Goal: Task Accomplishment & Management: Complete application form

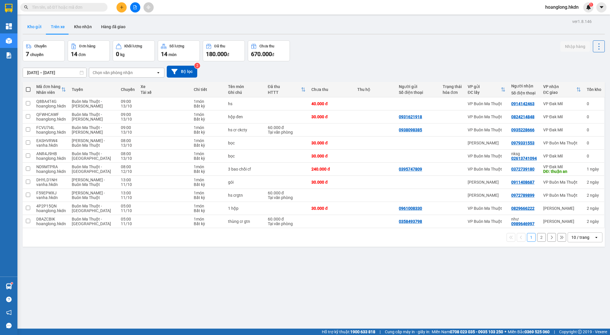
click at [34, 29] on button "Kho gửi" at bounding box center [35, 27] width 24 height 14
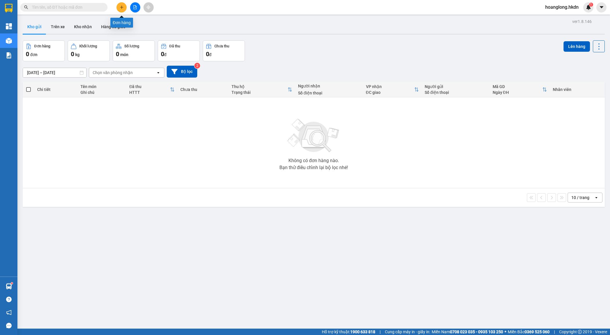
click at [122, 6] on icon "plus" at bounding box center [122, 7] width 4 height 4
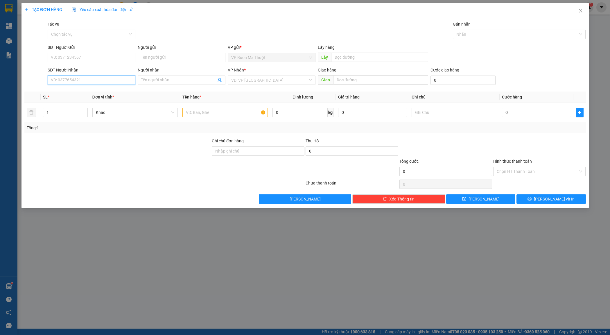
click at [58, 81] on input "SĐT Người Nhận" at bounding box center [92, 80] width 88 height 9
type input "0965193343"
click at [79, 91] on div "0965193343 - hàng 312" at bounding box center [91, 92] width 81 height 6
type input "hàng 312"
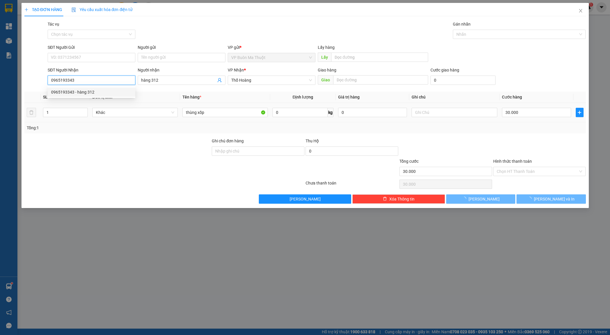
type input "30.000"
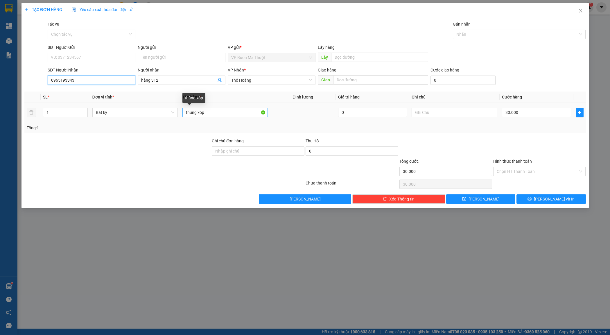
type input "0965193343"
drag, startPoint x: 209, startPoint y: 113, endPoint x: 169, endPoint y: 110, distance: 39.6
click at [169, 110] on tr "1 Bất kỳ thùng xốp 0 30.000" at bounding box center [305, 112] width 562 height 19
paste input "ùng"
type input "t"
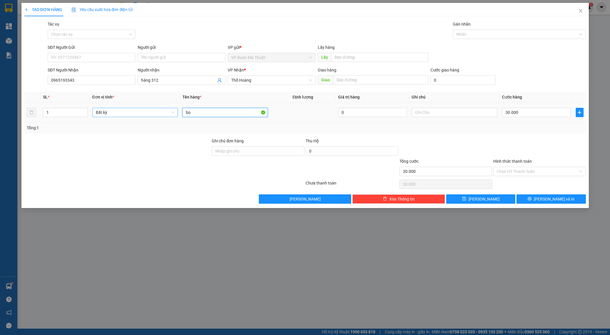
paste input "ọ"
paste input "đ"
paste input "ò"
paste input "ồ"
paste input "ă"
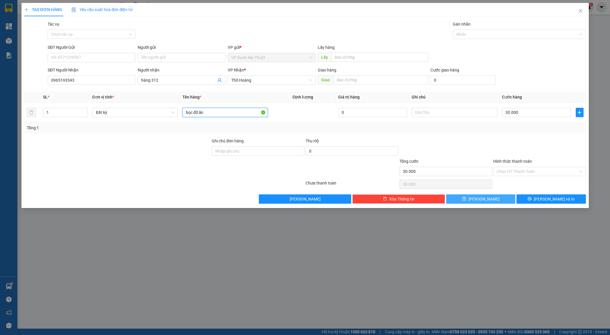
type input "bọc đồ ăn"
click at [489, 199] on button "[PERSON_NAME]" at bounding box center [480, 198] width 69 height 9
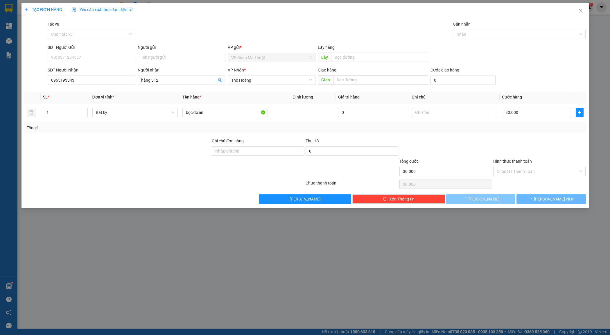
type input "0"
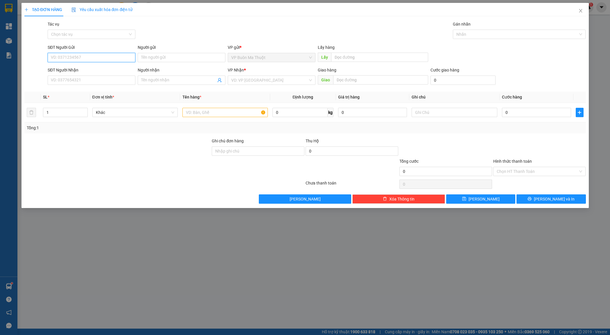
click at [87, 56] on input "SĐT Người Gửi" at bounding box center [92, 57] width 88 height 9
type input "0367476746"
click at [94, 87] on div "SĐT Người Nhận VD: 0377654321" at bounding box center [92, 77] width 88 height 20
click at [98, 81] on input "SĐT Người Nhận" at bounding box center [92, 80] width 88 height 9
type input "0365511990"
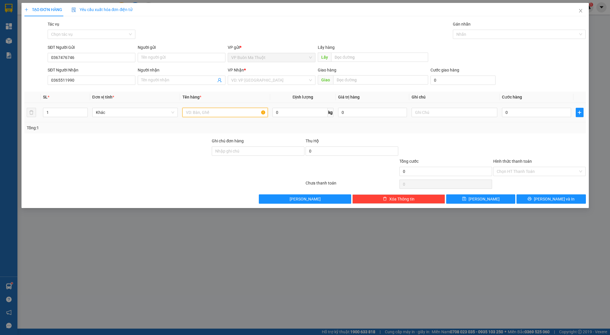
click at [244, 111] on input "text" at bounding box center [225, 112] width 85 height 9
paste input "ô"
paste input "ộp"
type input "hộp"
click at [550, 113] on input "0" at bounding box center [536, 112] width 69 height 9
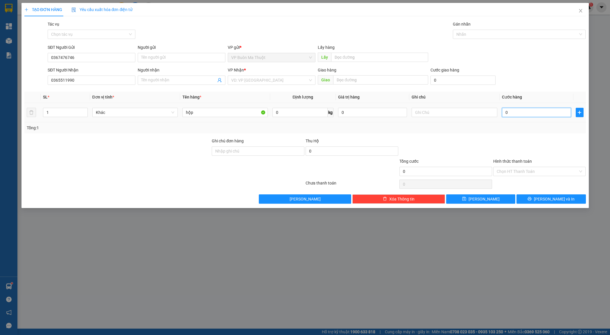
type input "3"
type input "30"
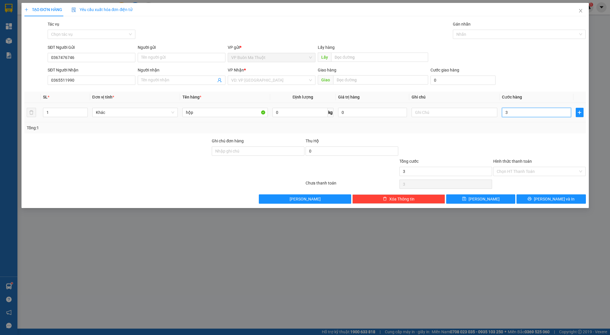
type input "30"
type input "300"
type input "3.000"
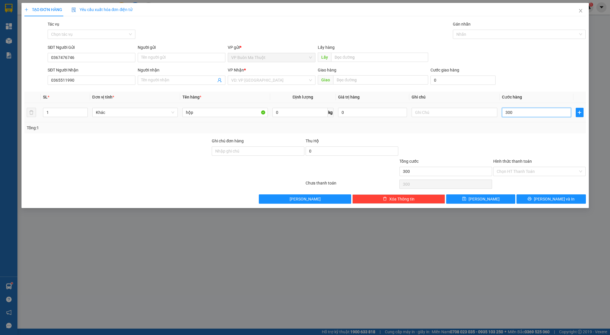
type input "3.000"
type input "30.000"
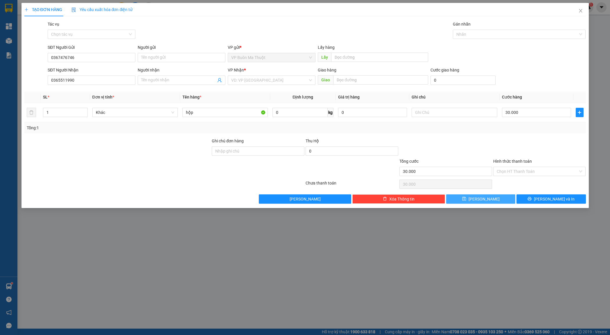
click at [495, 201] on button "[PERSON_NAME]" at bounding box center [480, 198] width 69 height 9
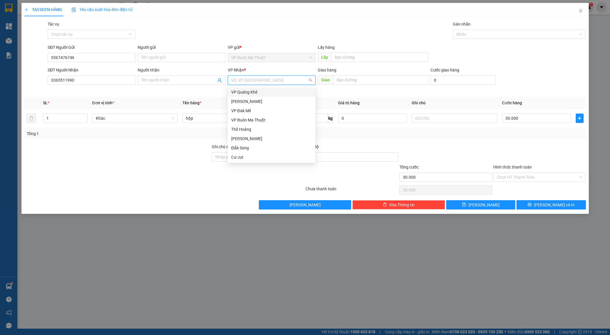
click at [248, 80] on input "search" at bounding box center [269, 80] width 77 height 9
click at [263, 98] on div "[PERSON_NAME]" at bounding box center [271, 101] width 81 height 6
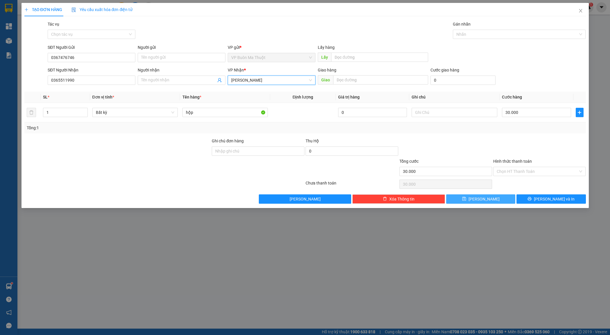
click at [498, 195] on button "[PERSON_NAME]" at bounding box center [480, 198] width 69 height 9
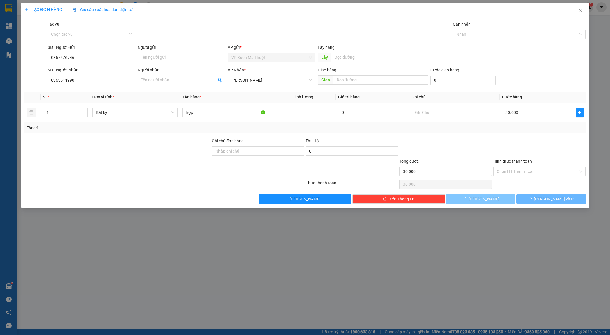
type input "0"
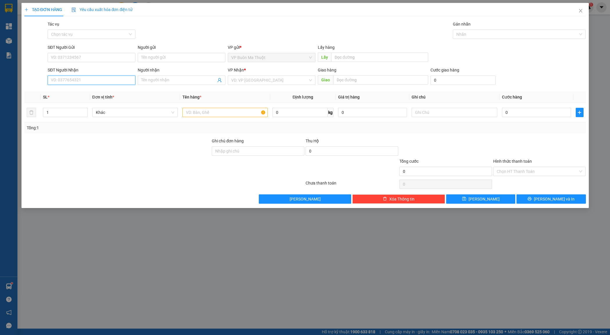
click at [85, 79] on input "SĐT Người Nhận" at bounding box center [92, 80] width 88 height 9
type input "0987142089"
click at [227, 117] on input "text" at bounding box center [225, 112] width 85 height 9
type input "t"
paste input "ùng"
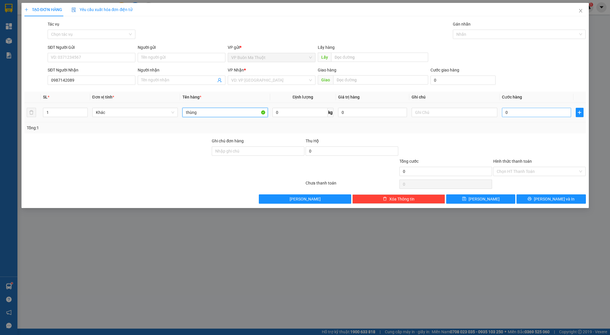
type input "thùng"
click at [566, 113] on input "0" at bounding box center [536, 112] width 69 height 9
type input "7"
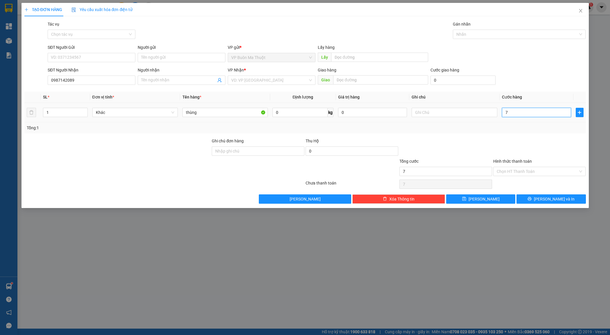
type input "70"
type input "700"
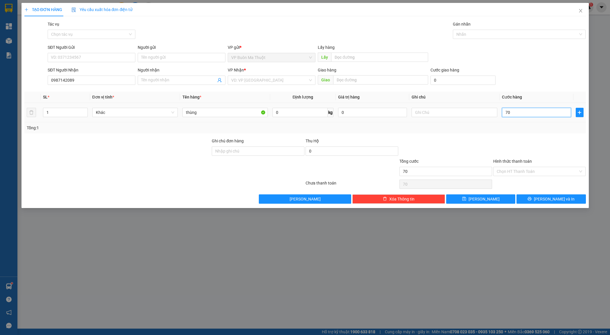
type input "700"
type input "7.000"
type input "70.000"
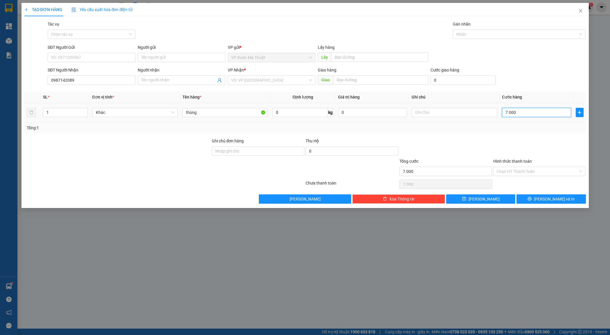
type input "70.000"
click at [248, 78] on input "search" at bounding box center [269, 80] width 77 height 9
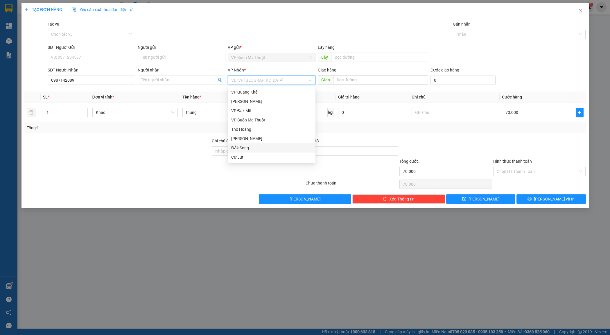
click at [264, 144] on div "Đắk Song" at bounding box center [272, 147] width 88 height 9
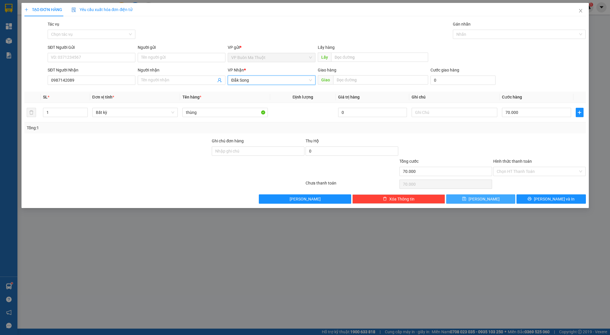
click at [505, 199] on button "[PERSON_NAME]" at bounding box center [480, 198] width 69 height 9
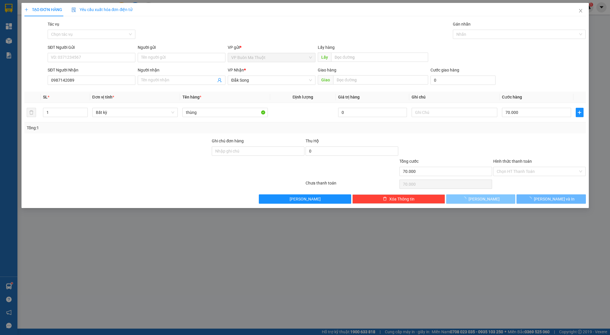
type input "0"
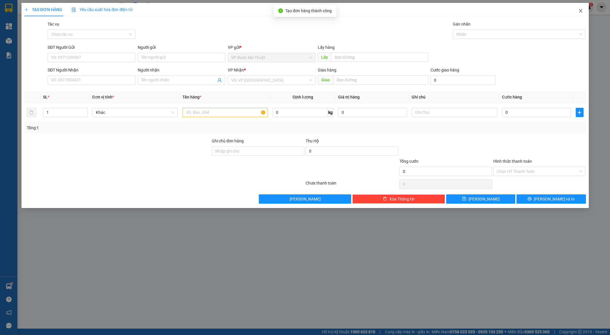
click at [579, 14] on span "Close" at bounding box center [581, 11] width 16 height 16
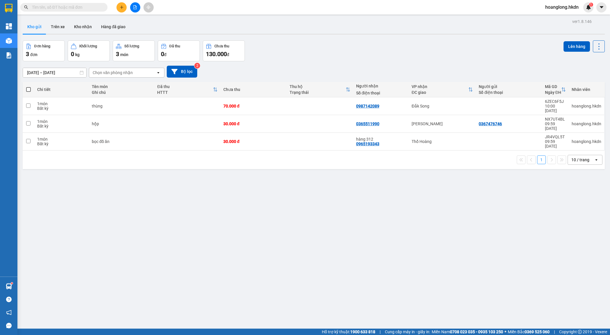
click at [260, 174] on div "ver 1.8.146 Kho gửi Trên xe Kho nhận Hàng đã giao Đơn hàng 3 đơn Khối lượng 0 k…" at bounding box center [313, 184] width 587 height 335
click at [254, 139] on div "30.000 đ" at bounding box center [254, 141] width 60 height 5
checkbox input "true"
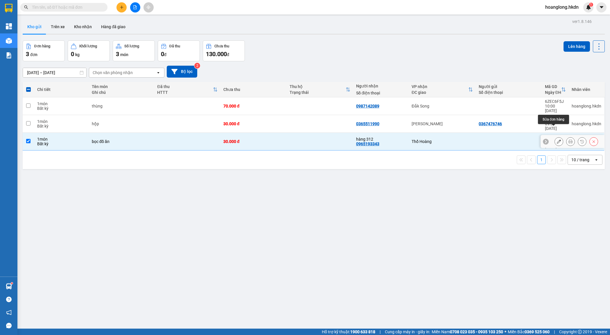
click at [556, 137] on button at bounding box center [559, 142] width 8 height 10
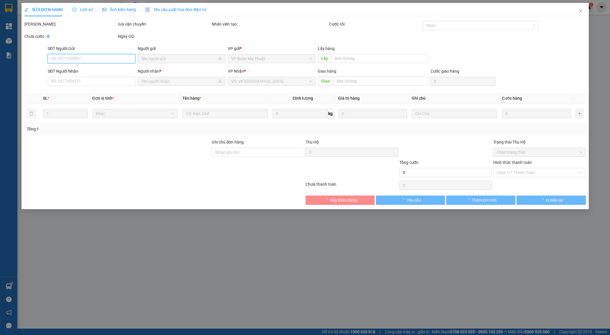
type input "0965193343"
type input "30.000"
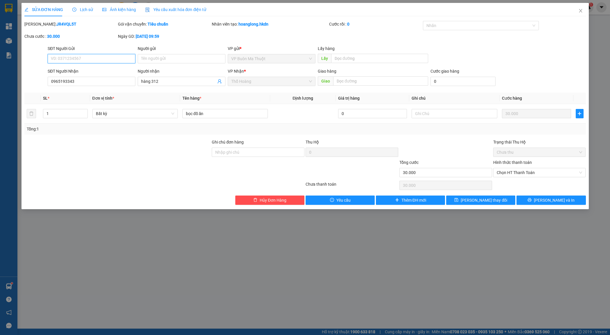
click at [290, 82] on span "Thổ Hoàng" at bounding box center [271, 81] width 81 height 9
click at [308, 84] on span "Thổ Hoàng" at bounding box center [271, 81] width 81 height 9
click at [309, 83] on span "Thổ Hoàng" at bounding box center [271, 81] width 81 height 9
click at [267, 85] on span "Thổ Hoàng" at bounding box center [271, 81] width 81 height 9
click at [309, 80] on span "Thổ Hoàng" at bounding box center [271, 81] width 81 height 9
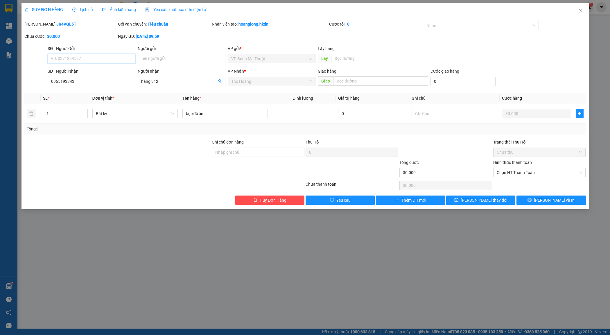
click at [309, 80] on span "Thổ Hoàng" at bounding box center [271, 81] width 81 height 9
drag, startPoint x: 106, startPoint y: 81, endPoint x: 22, endPoint y: 79, distance: 84.3
click at [22, 79] on div "SỬA ĐƠN HÀNG Lịch sử Ảnh kiện hàng Yêu cầu xuất hóa đơn điện tử Total Paid Fee …" at bounding box center [306, 106] width 568 height 206
click at [266, 200] on span "Hủy Đơn Hàng" at bounding box center [273, 200] width 27 height 6
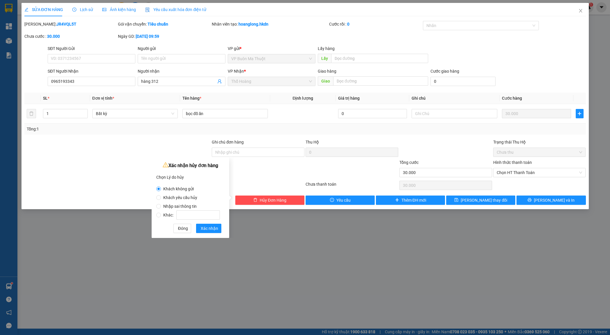
click at [192, 208] on label "Khác:" at bounding box center [189, 212] width 66 height 9
click at [161, 213] on input "Khác:" at bounding box center [158, 215] width 5 height 5
radio input "true"
radio input "false"
click at [175, 208] on label "Khác:" at bounding box center [189, 212] width 66 height 9
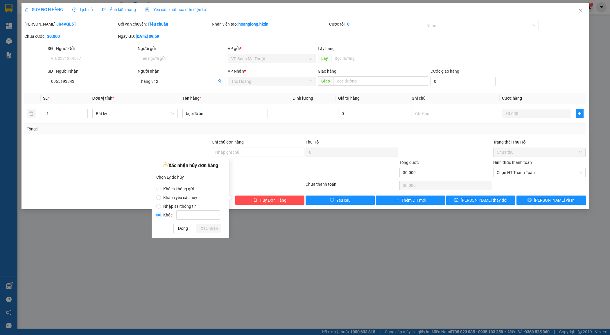
click at [161, 213] on input "Khác:" at bounding box center [158, 215] width 5 height 5
click at [168, 203] on label "Nhập sai thông tin" at bounding box center [189, 203] width 66 height 9
click at [161, 204] on input "Nhập sai thông tin" at bounding box center [158, 206] width 5 height 5
radio input "true"
radio input "false"
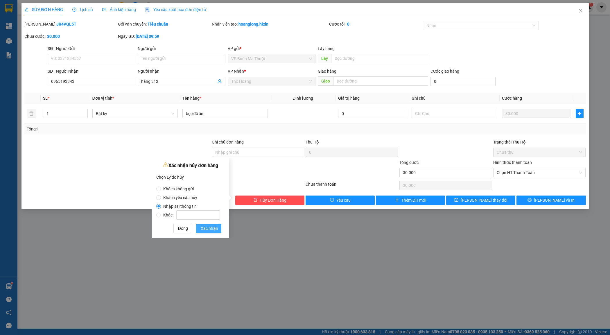
click at [209, 227] on span "Xác nhận" at bounding box center [209, 228] width 17 height 6
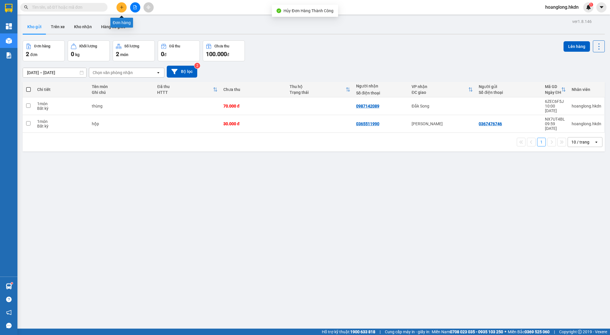
click at [121, 7] on icon "plus" at bounding box center [121, 7] width 3 height 0
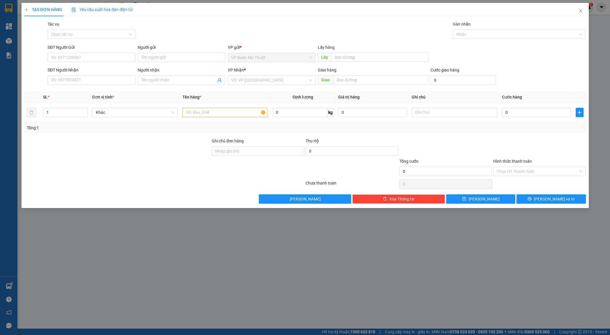
click at [96, 74] on div "SĐT Người Nhận" at bounding box center [92, 71] width 88 height 9
click at [96, 76] on input "SĐT Người Nhận" at bounding box center [92, 80] width 88 height 9
paste input "0965193343"
type input "0965193343"
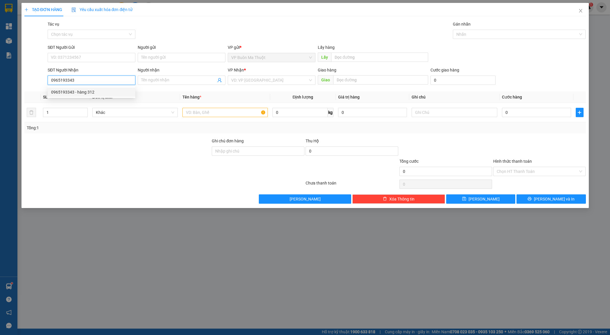
click at [96, 90] on div "0965193343 - hàng 312" at bounding box center [91, 92] width 81 height 6
type input "hàng 312"
type input "30.000"
click at [274, 82] on span "Thổ Hoàng" at bounding box center [271, 80] width 81 height 9
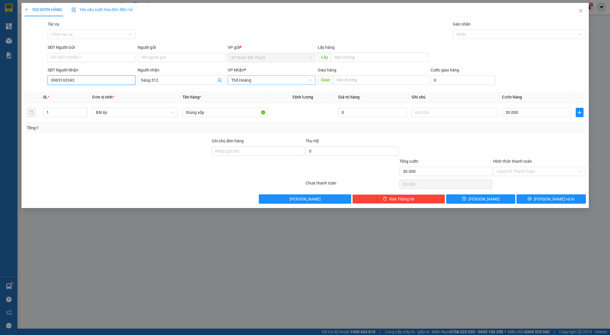
type input "0965193343"
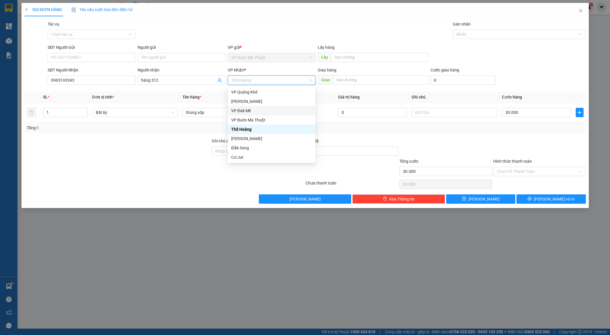
click at [268, 110] on div "VP Đak Mil" at bounding box center [271, 111] width 81 height 6
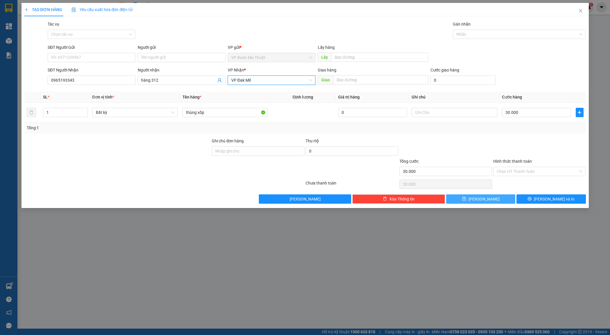
click at [506, 200] on button "[PERSON_NAME]" at bounding box center [480, 198] width 69 height 9
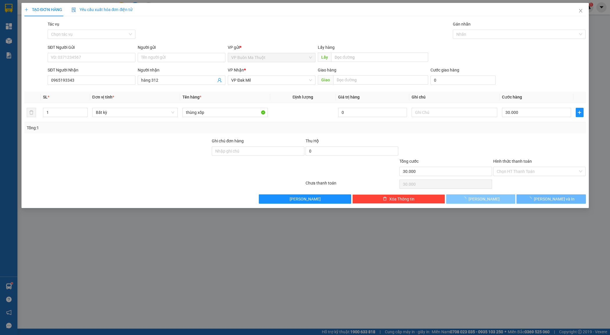
type input "0"
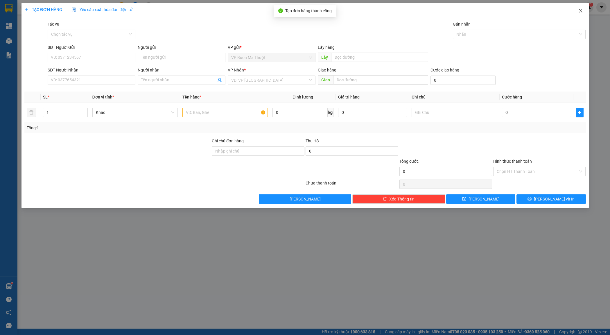
click at [577, 12] on span "Close" at bounding box center [581, 11] width 16 height 16
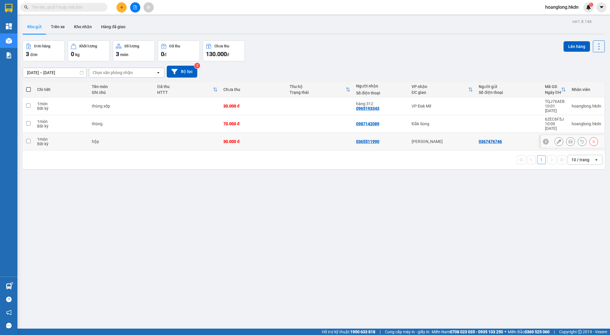
click at [236, 139] on div "30.000 đ" at bounding box center [254, 141] width 60 height 5
checkbox input "true"
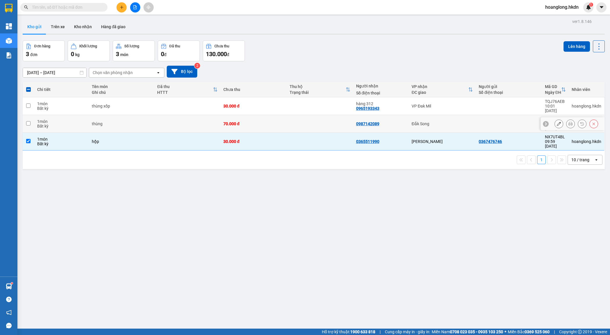
click at [239, 121] on div "70.000 đ" at bounding box center [254, 123] width 60 height 5
checkbox input "true"
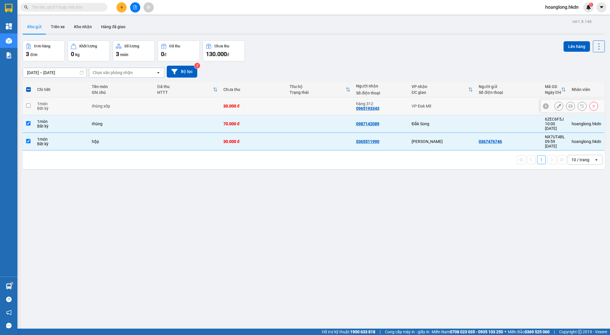
click at [246, 104] on div "30.000 đ" at bounding box center [254, 106] width 60 height 5
checkbox input "true"
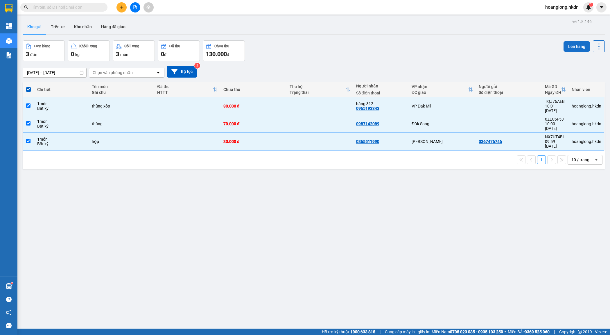
click at [575, 44] on button "Lên hàng" at bounding box center [577, 46] width 26 height 10
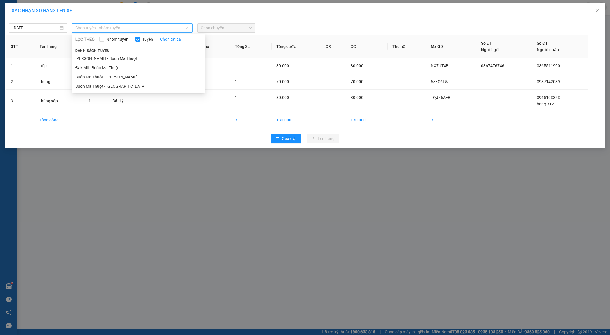
click at [170, 28] on span "Chọn tuyến - nhóm tuyến" at bounding box center [132, 28] width 114 height 9
click at [187, 78] on li "Buôn Ma Thuột - [PERSON_NAME]" at bounding box center [139, 76] width 134 height 9
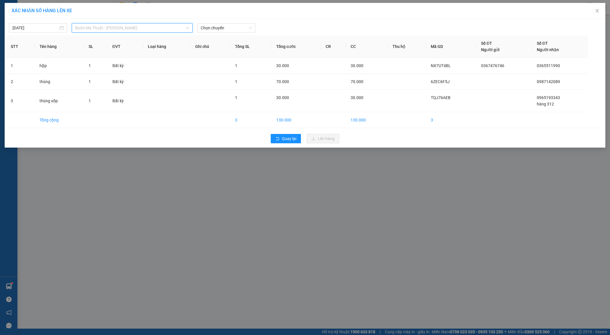
click at [178, 28] on span "Buôn Ma Thuột - [PERSON_NAME]" at bounding box center [132, 28] width 114 height 9
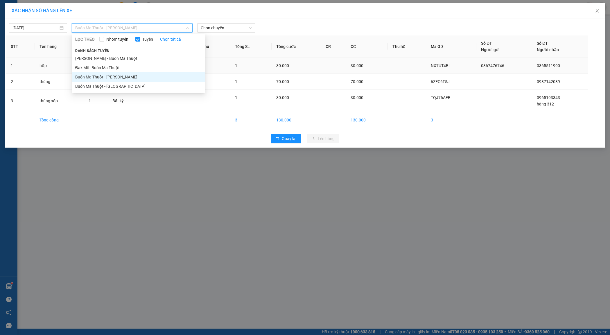
drag, startPoint x: 183, startPoint y: 82, endPoint x: 193, endPoint y: 61, distance: 23.5
click at [183, 82] on li "Buôn Ma Thuột - [GEOGRAPHIC_DATA]" at bounding box center [139, 86] width 134 height 9
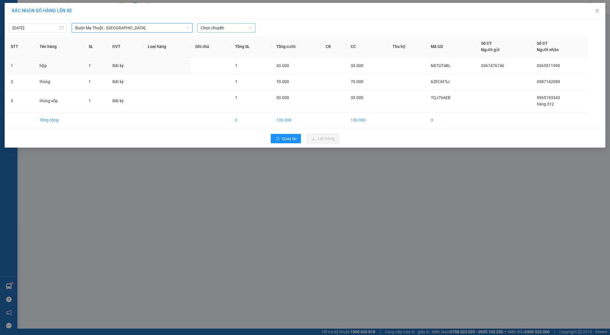
click at [225, 27] on span "Chọn chuyến" at bounding box center [226, 28] width 51 height 9
click at [233, 76] on div "10:00" at bounding box center [223, 77] width 45 height 6
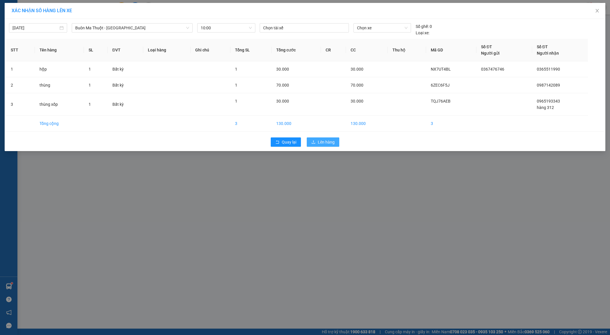
click at [333, 139] on span "Lên hàng" at bounding box center [326, 142] width 17 height 6
